Goal: Check status: Check status

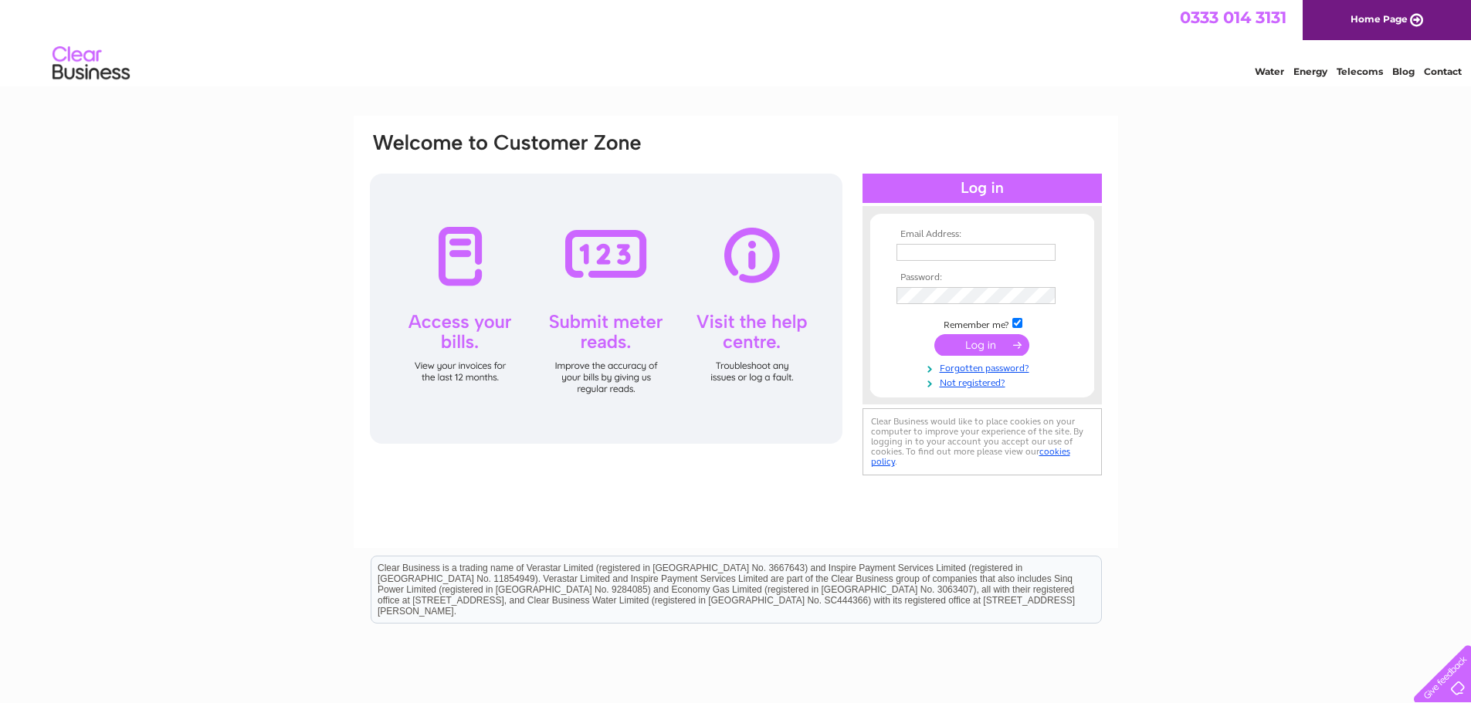
type input "Ryan.Boyle@verastar.co.uk"
click at [971, 344] on input "submit" at bounding box center [981, 345] width 95 height 22
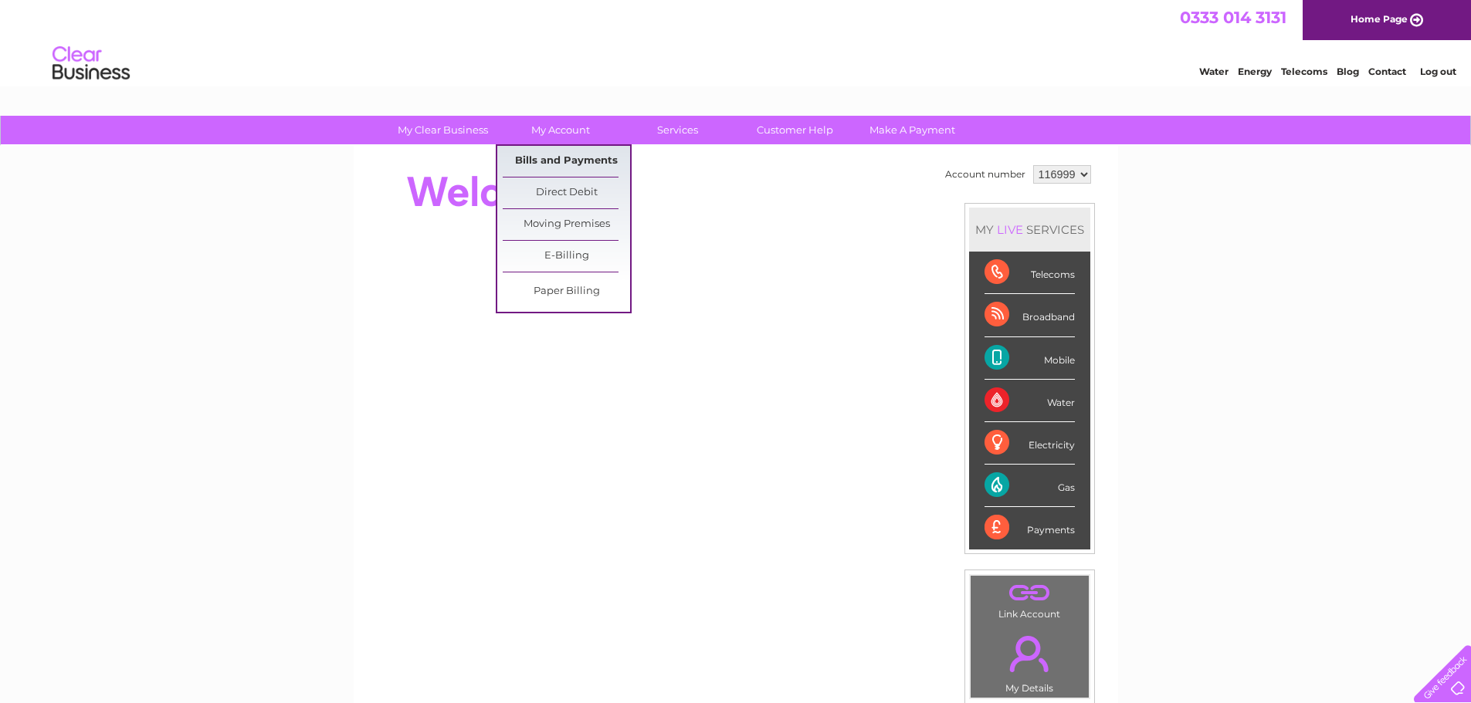
click at [571, 158] on link "Bills and Payments" at bounding box center [566, 161] width 127 height 31
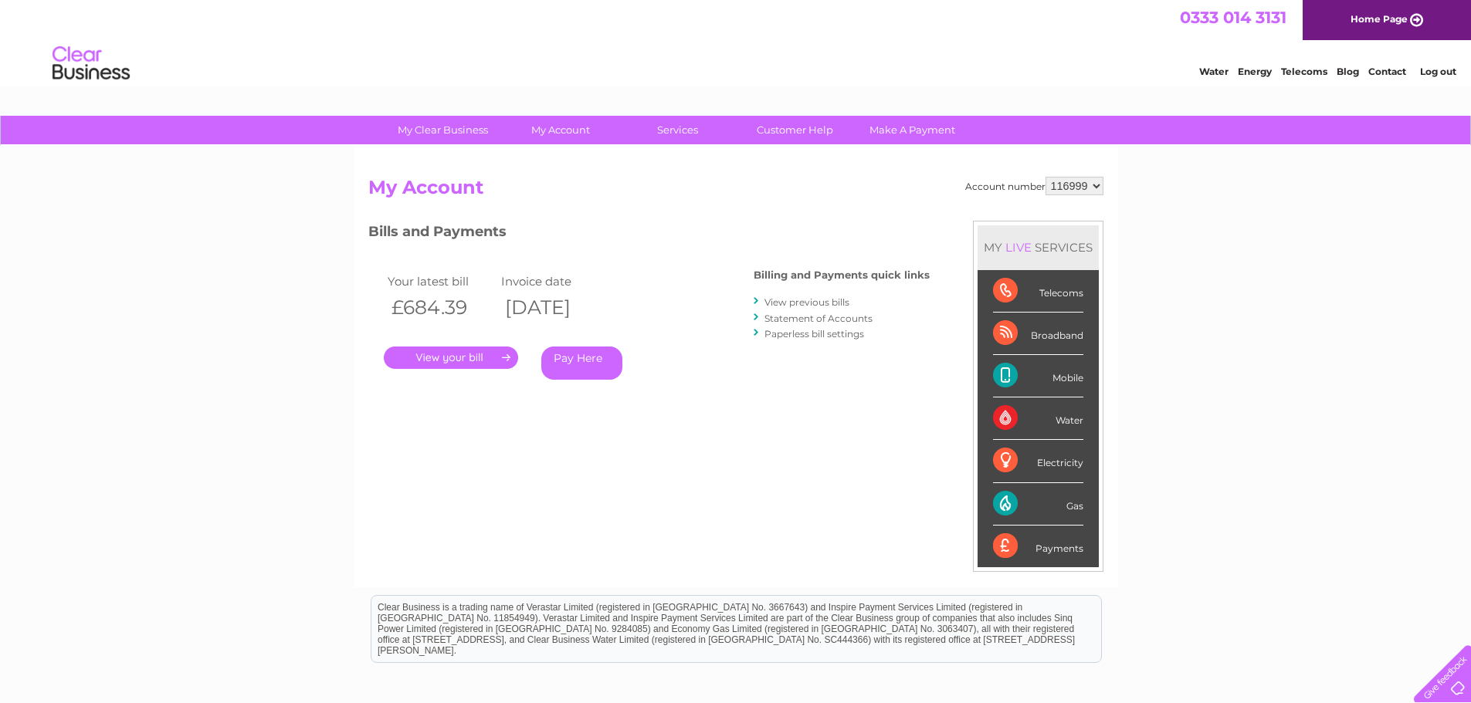
click at [469, 354] on link "." at bounding box center [451, 358] width 134 height 22
click at [817, 303] on link "View previous bills" at bounding box center [806, 302] width 85 height 12
